Goal: Information Seeking & Learning: Learn about a topic

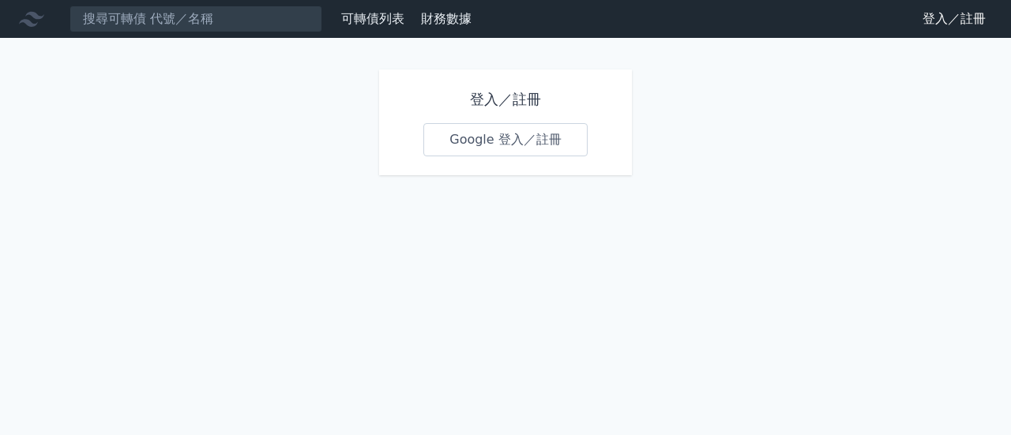
click at [546, 23] on link "登入／註冊" at bounding box center [954, 18] width 88 height 25
click at [491, 137] on link "Google 登入／註冊" at bounding box center [505, 139] width 164 height 33
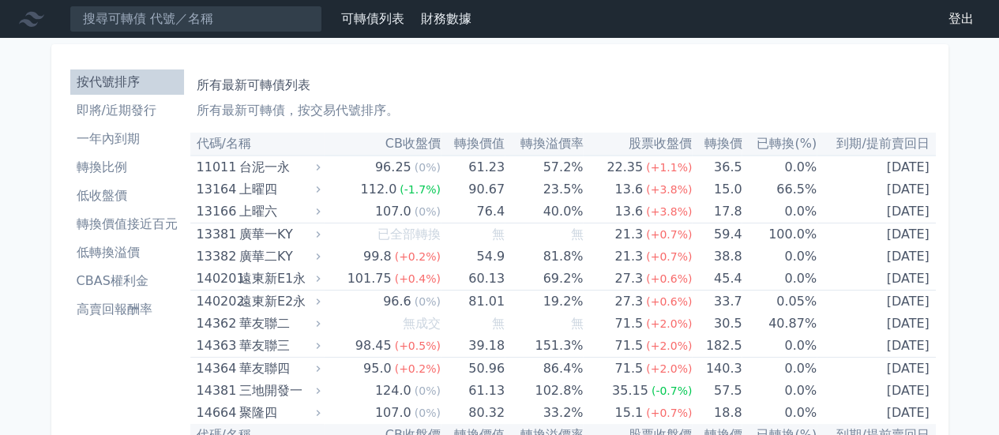
drag, startPoint x: 196, startPoint y: 0, endPoint x: 0, endPoint y: 171, distance: 260.2
click at [114, 139] on li "一年內到期" at bounding box center [127, 138] width 114 height 19
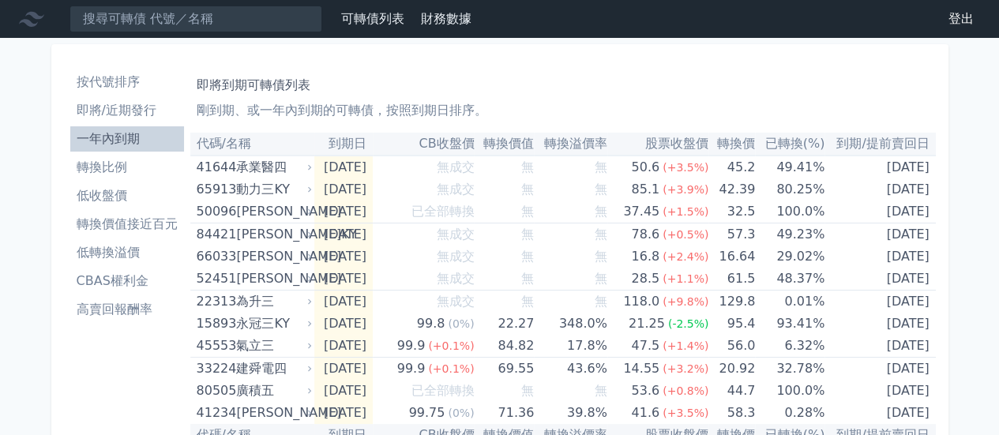
click at [96, 171] on li "轉換比例" at bounding box center [127, 167] width 114 height 19
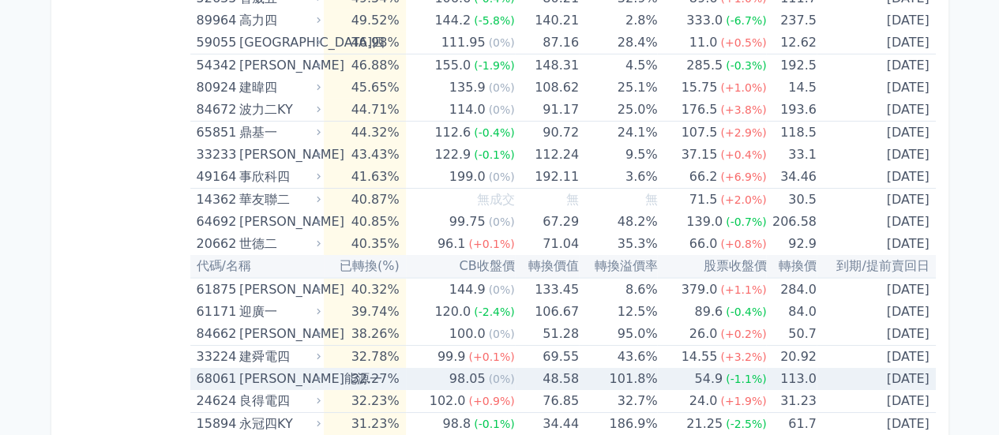
scroll to position [2633, 0]
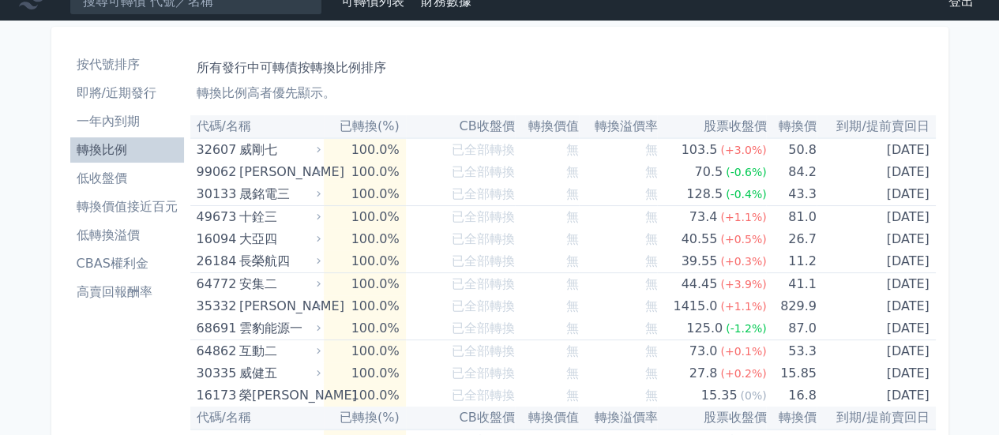
scroll to position [0, 0]
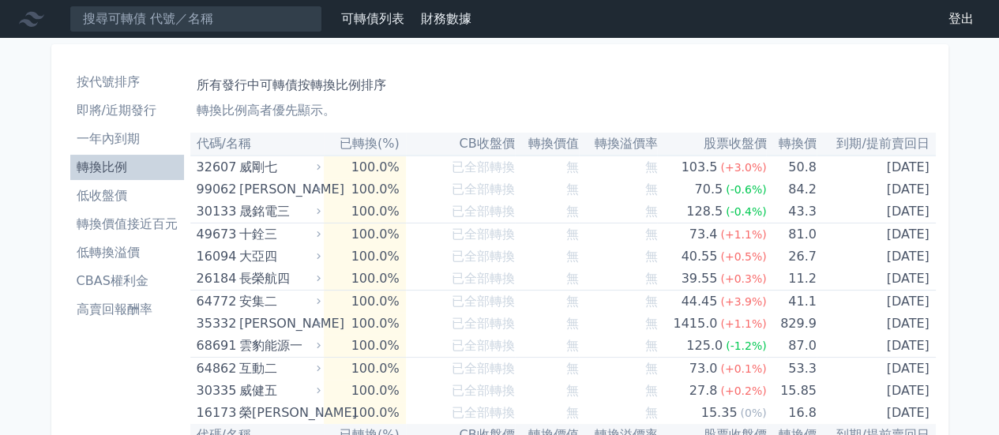
click at [125, 137] on li "一年內到期" at bounding box center [127, 138] width 114 height 19
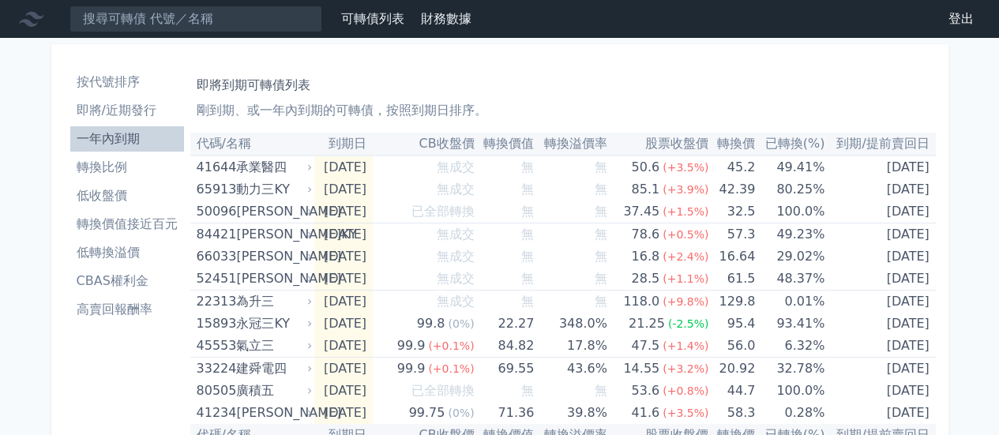
click at [121, 111] on li "即將/近期發行" at bounding box center [127, 110] width 114 height 19
